Goal: Information Seeking & Learning: Find specific fact

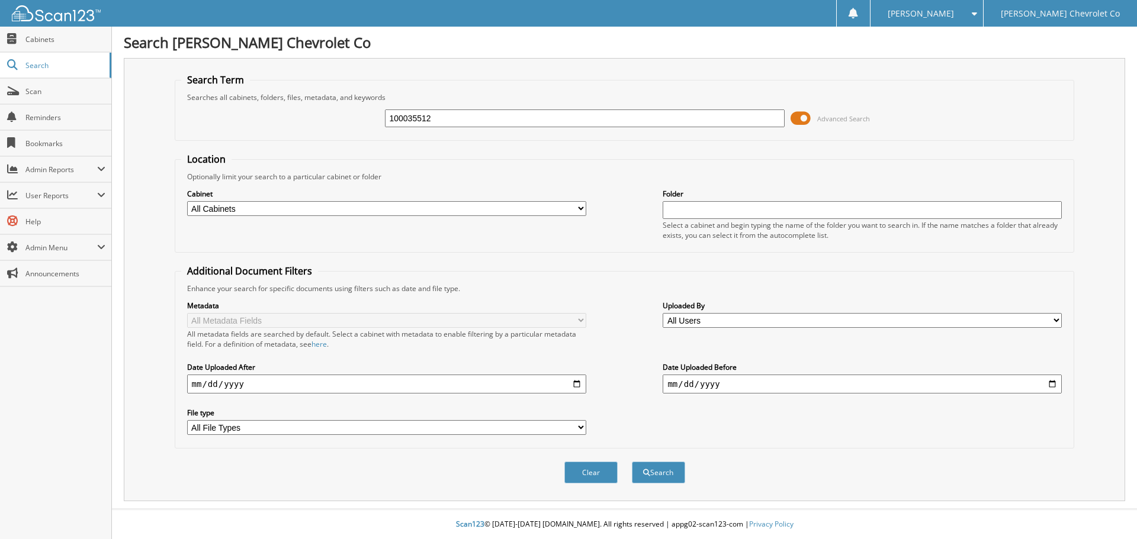
type input "100035512"
click at [632, 462] on button "Search" at bounding box center [658, 473] width 53 height 22
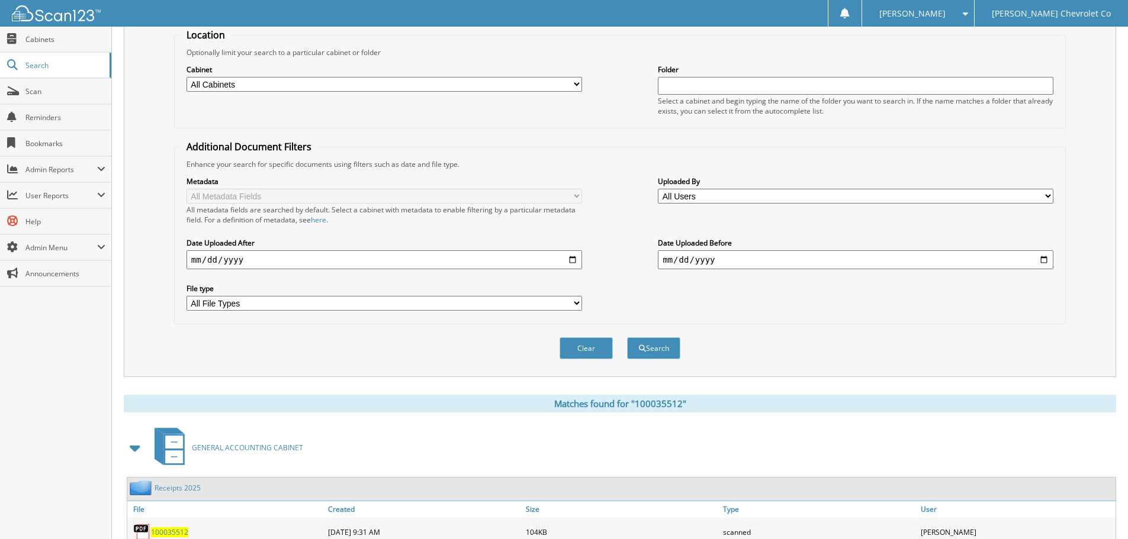
scroll to position [188, 0]
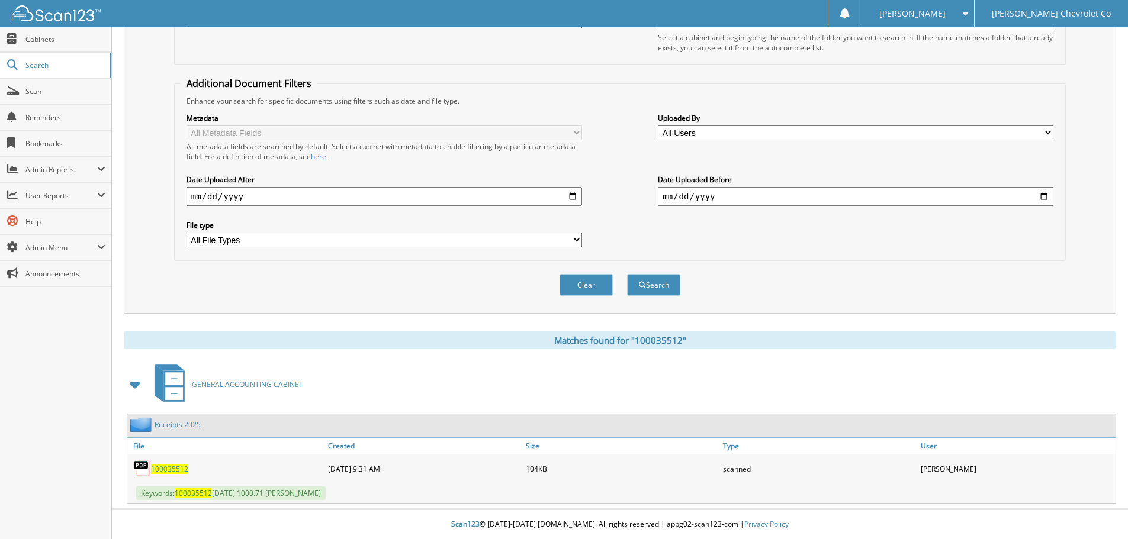
click at [163, 472] on span "100035512" at bounding box center [169, 469] width 37 height 10
click at [165, 472] on span "100035512" at bounding box center [169, 469] width 37 height 10
click at [56, 65] on span "Search" at bounding box center [64, 65] width 78 height 10
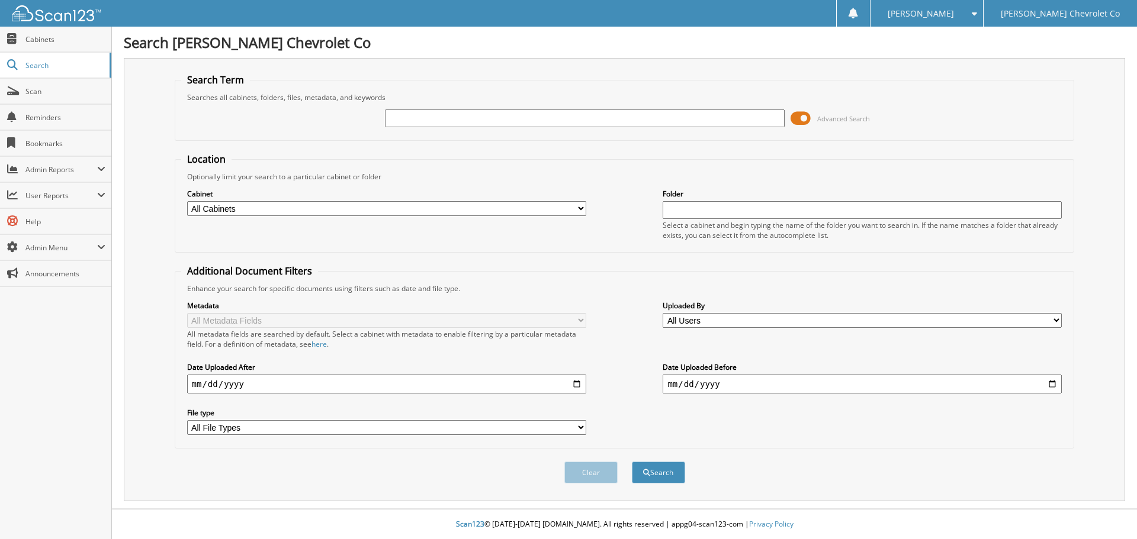
click at [521, 124] on input "text" at bounding box center [584, 119] width 399 height 18
type input "24T105"
click at [632, 462] on button "Search" at bounding box center [658, 473] width 53 height 22
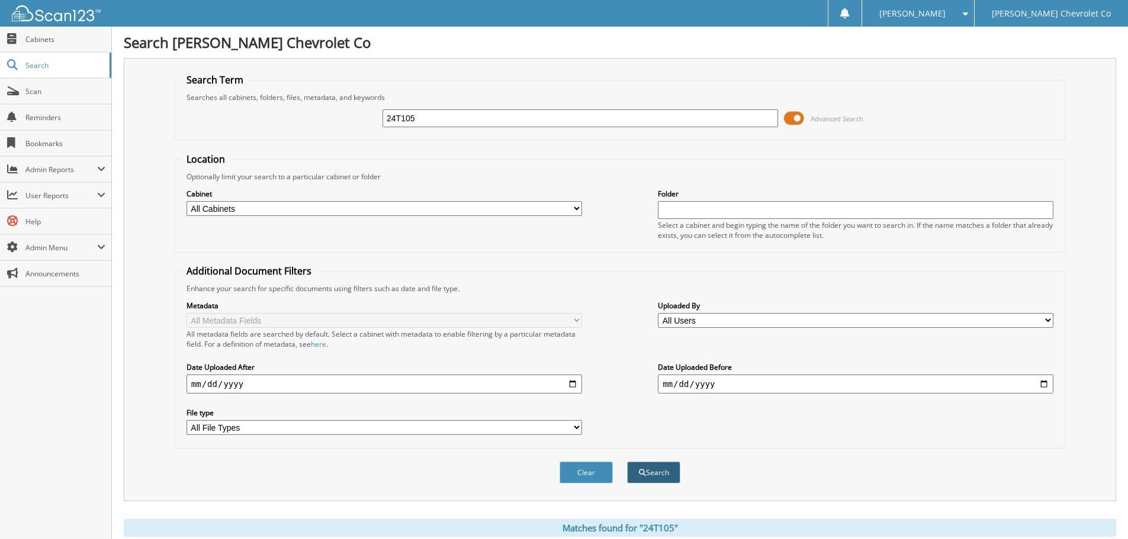
click at [653, 474] on button "Search" at bounding box center [653, 473] width 53 height 22
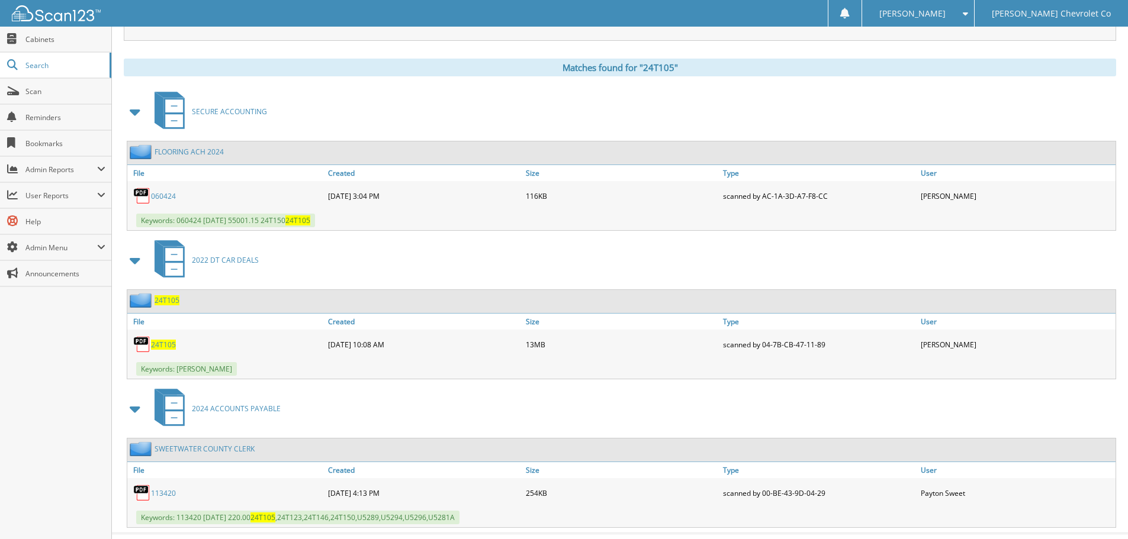
scroll to position [474, 0]
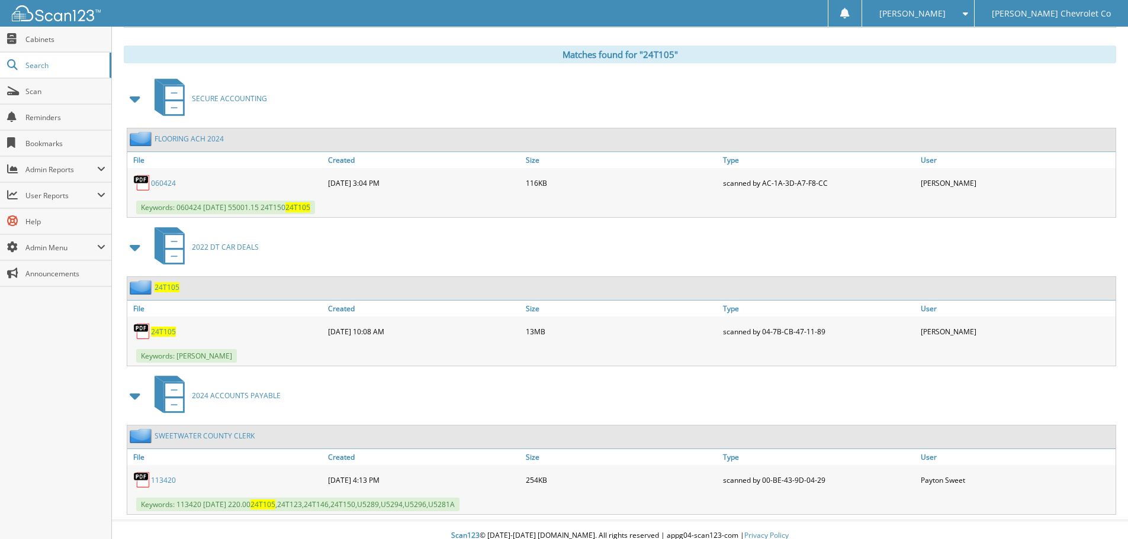
click at [168, 330] on span "24T105" at bounding box center [163, 332] width 25 height 10
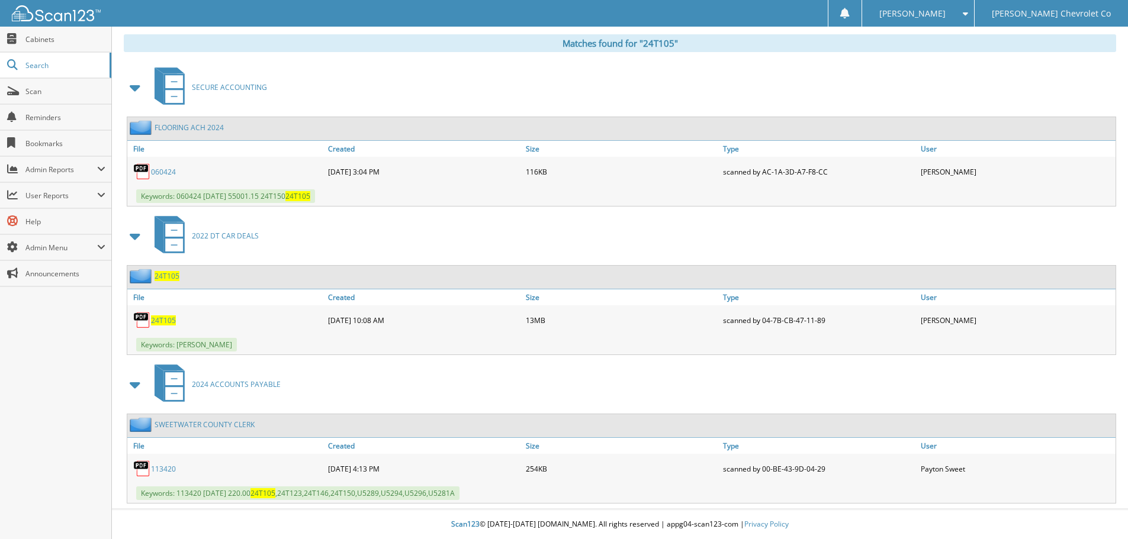
click at [160, 325] on span "24T105" at bounding box center [163, 321] width 25 height 10
click at [53, 72] on link "Search" at bounding box center [55, 65] width 111 height 25
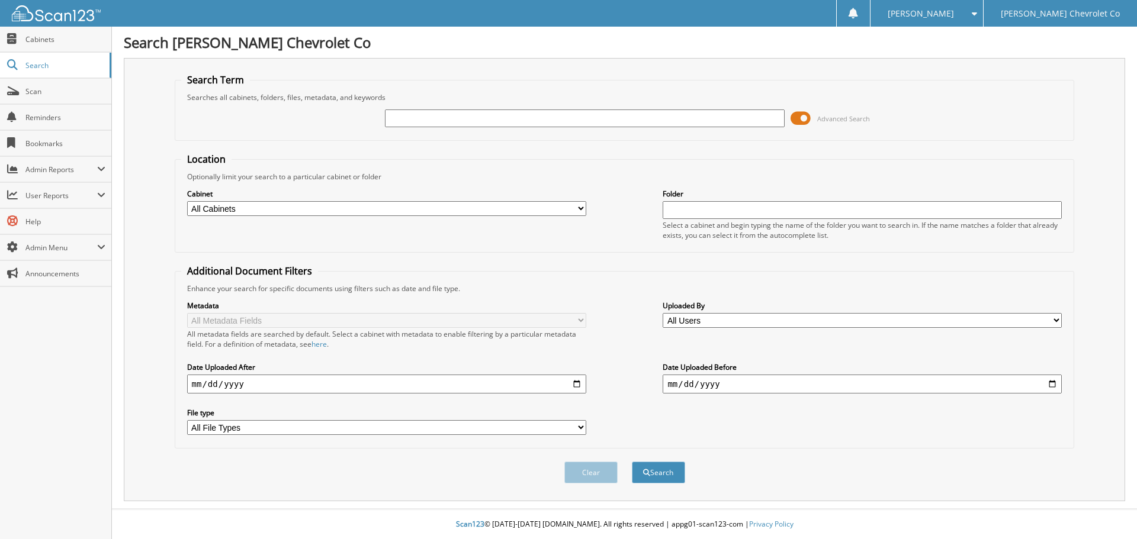
click at [506, 120] on input "text" at bounding box center [584, 119] width 399 height 18
type input "25t126"
click at [632, 462] on button "Search" at bounding box center [658, 473] width 53 height 22
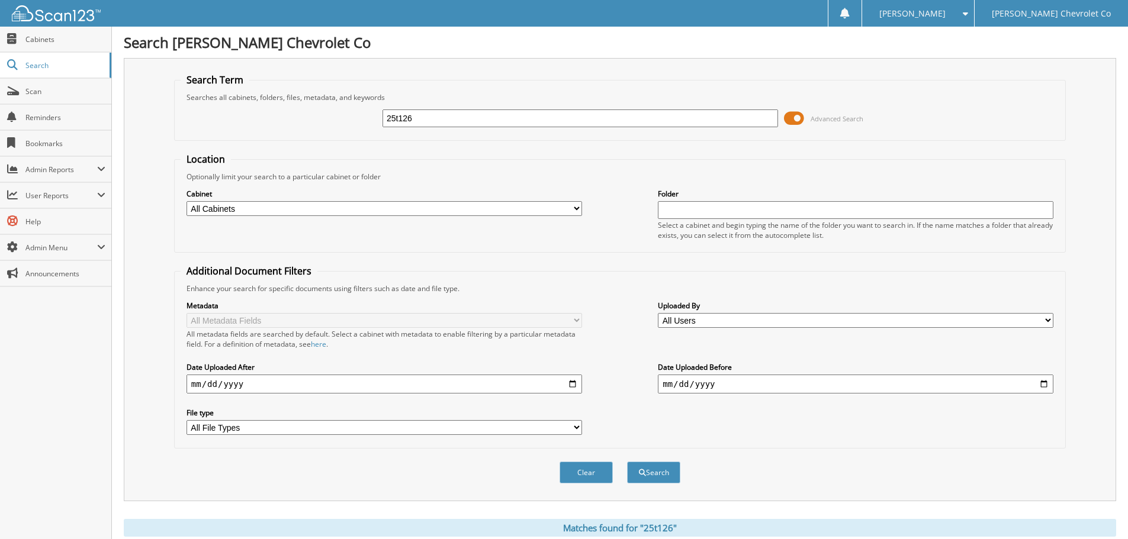
drag, startPoint x: 444, startPoint y: 116, endPoint x: 215, endPoint y: 102, distance: 228.9
click at [215, 102] on fieldset "Search Term Searches all cabinets, folders, files, metadata, and keywords 25t12…" at bounding box center [619, 106] width 891 height 67
type input "25t141"
click at [627, 462] on button "Search" at bounding box center [653, 473] width 53 height 22
drag, startPoint x: 458, startPoint y: 119, endPoint x: 304, endPoint y: 134, distance: 154.6
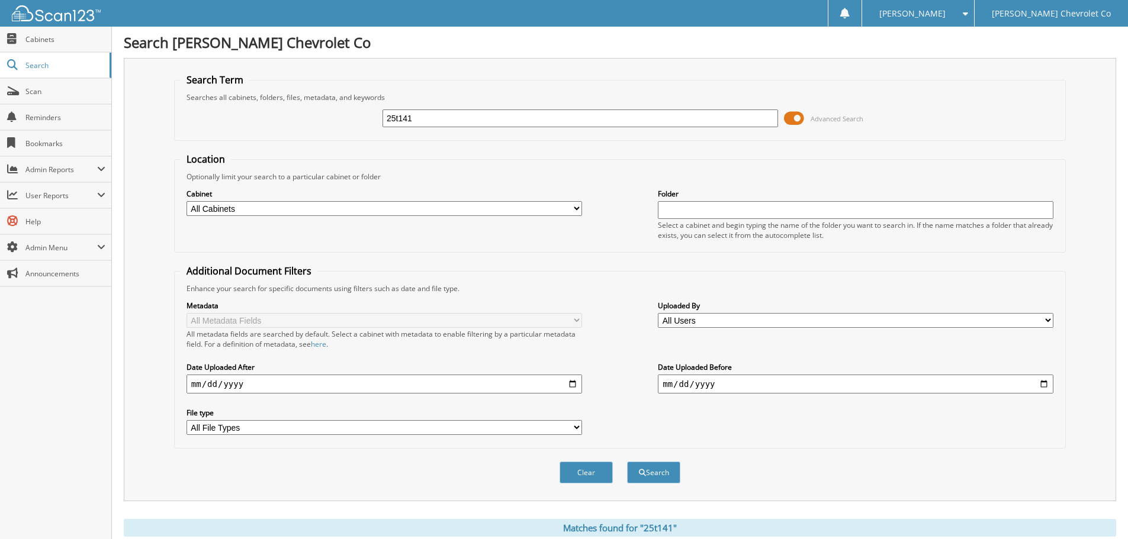
click at [304, 134] on div "25t141 Advanced Search" at bounding box center [620, 118] width 878 height 32
type input "25T167"
click at [627, 462] on button "Search" at bounding box center [653, 473] width 53 height 22
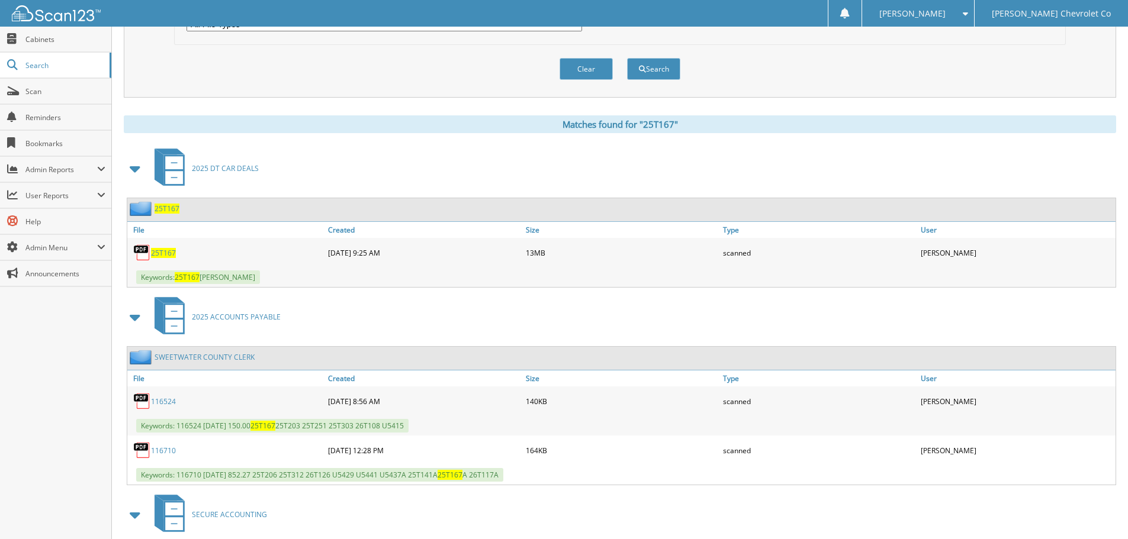
scroll to position [414, 0]
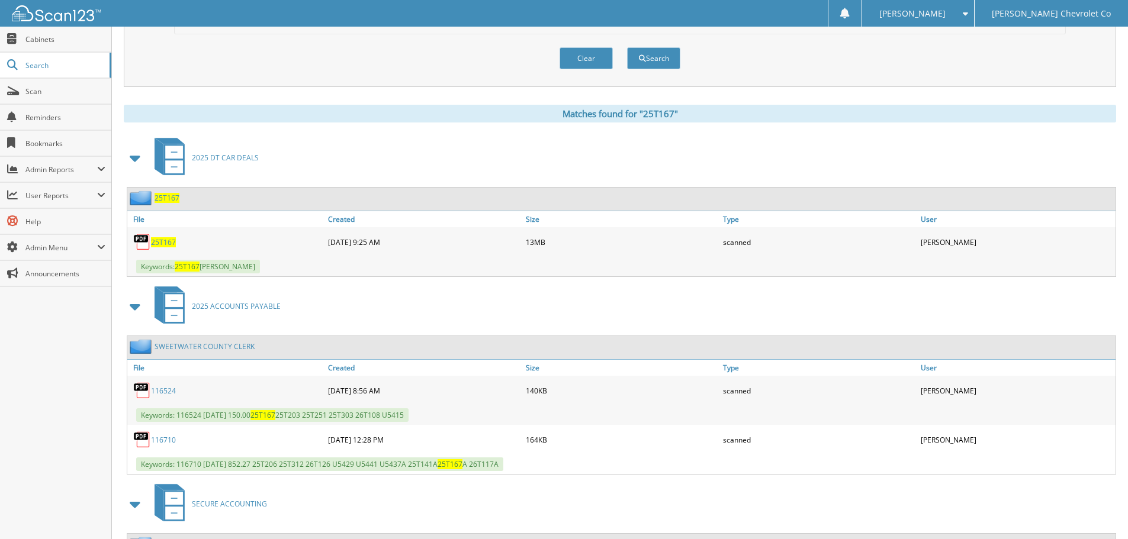
click at [159, 244] on span "25T167" at bounding box center [163, 242] width 25 height 10
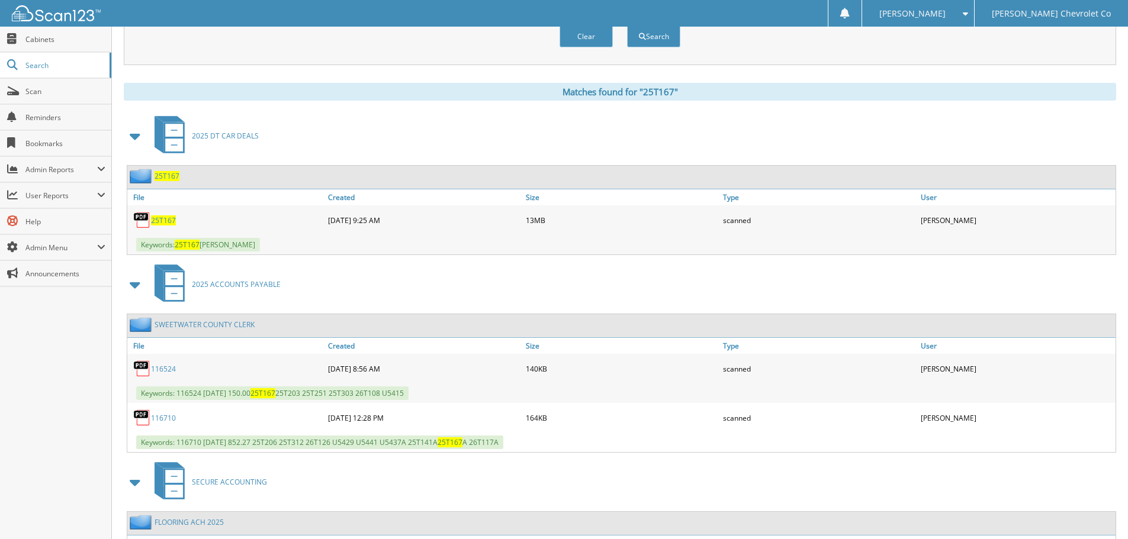
click at [168, 213] on div "25T167" at bounding box center [226, 220] width 198 height 24
click at [165, 217] on span "25T167" at bounding box center [163, 220] width 25 height 10
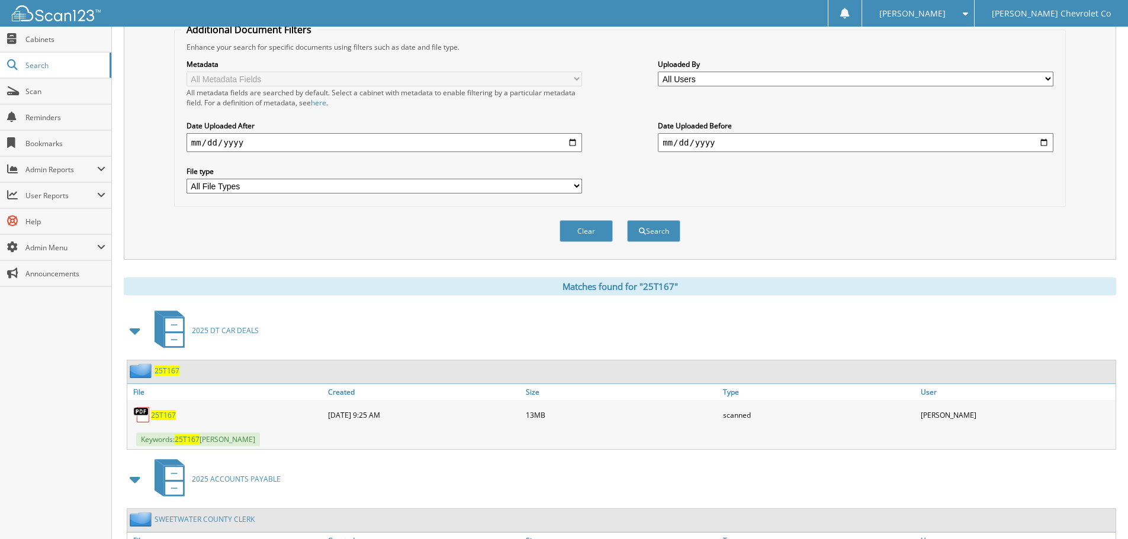
scroll to position [0, 0]
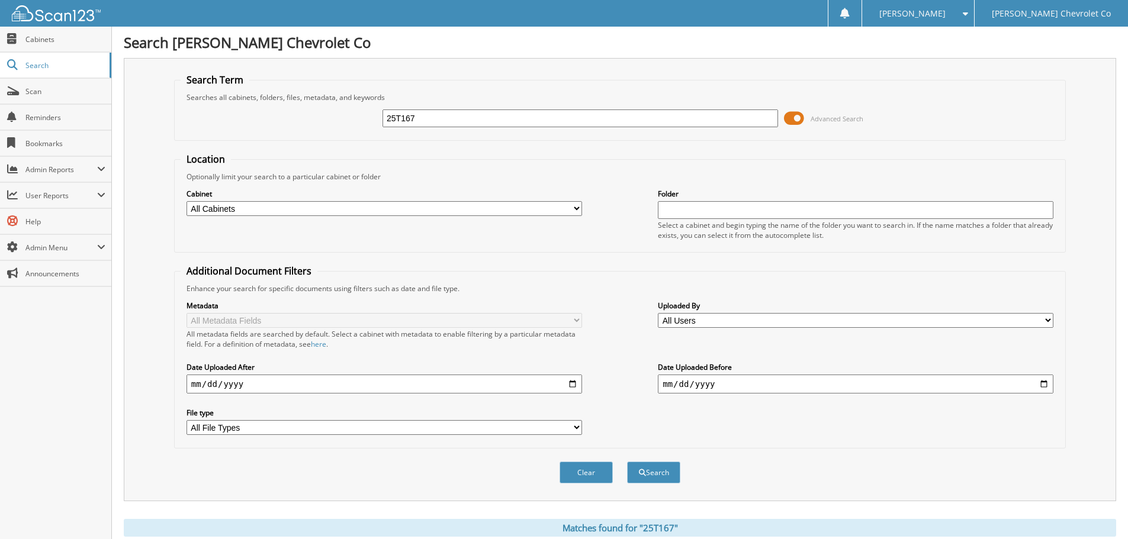
drag, startPoint x: 436, startPoint y: 114, endPoint x: 177, endPoint y: 99, distance: 259.1
click at [205, 99] on fieldset "Search Term Searches all cabinets, folders, files, metadata, and keywords 25T16…" at bounding box center [619, 106] width 891 height 67
paste input "[US_VEHICLE_IDENTIFICATION_NUMBER]"
type input "[US_VEHICLE_IDENTIFICATION_NUMBER]"
click at [627, 462] on button "Search" at bounding box center [653, 473] width 53 height 22
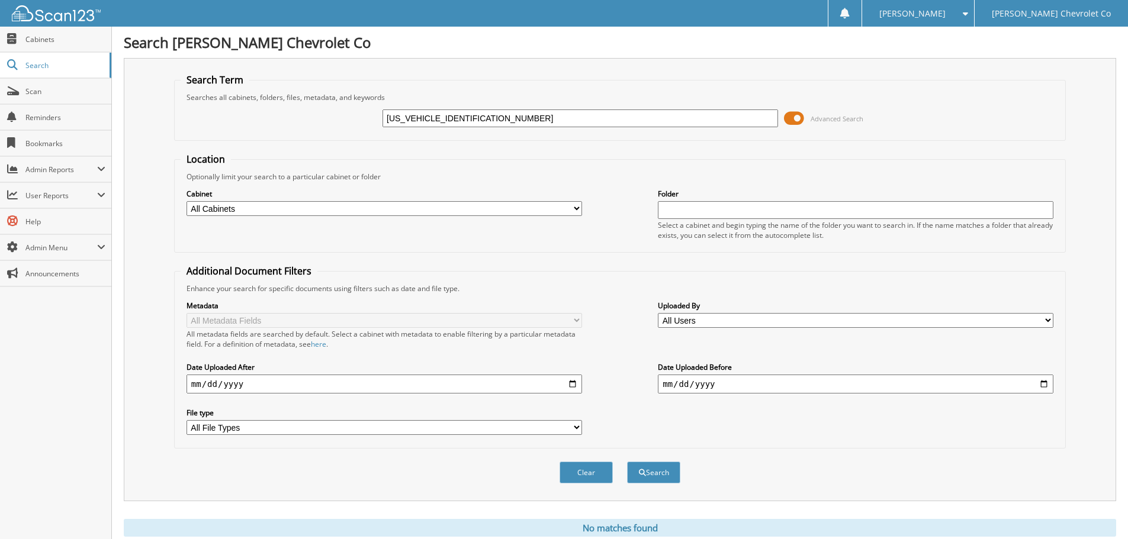
drag, startPoint x: 499, startPoint y: 117, endPoint x: 262, endPoint y: 140, distance: 238.0
click at [262, 140] on fieldset "Search Term Searches all cabinets, folders, files, metadata, and keywords [US_V…" at bounding box center [619, 106] width 891 height 67
type input "25T203"
click at [627, 462] on button "Search" at bounding box center [653, 473] width 53 height 22
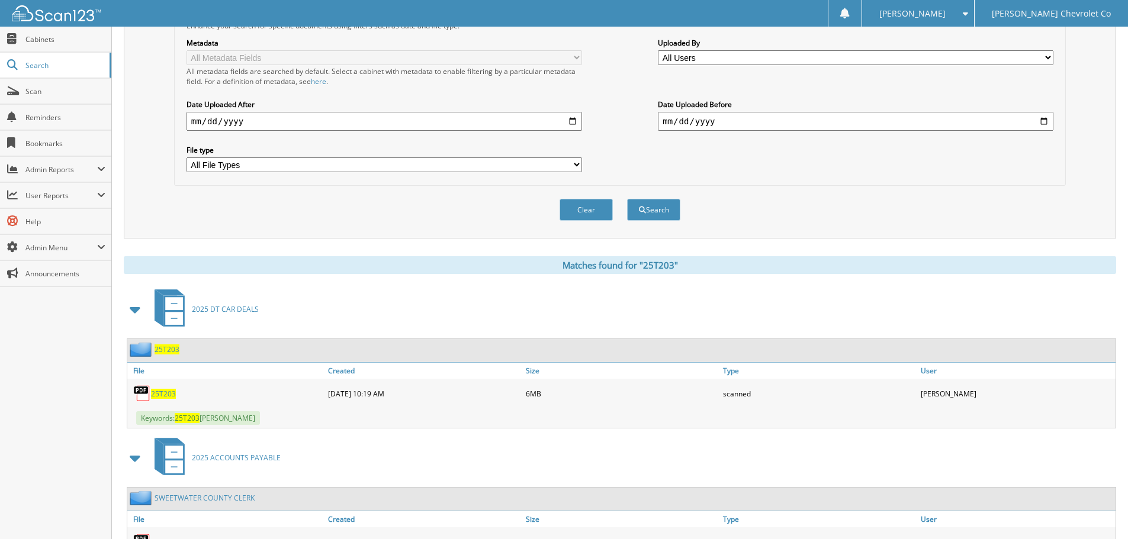
scroll to position [414, 0]
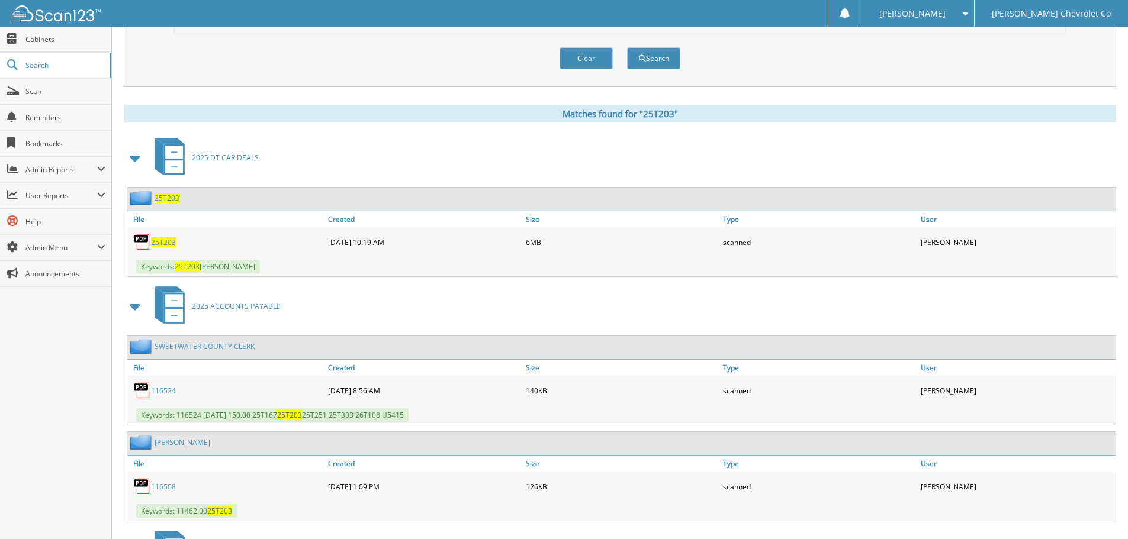
click at [163, 244] on span "25T203" at bounding box center [163, 242] width 25 height 10
